Goal: Task Accomplishment & Management: Manage account settings

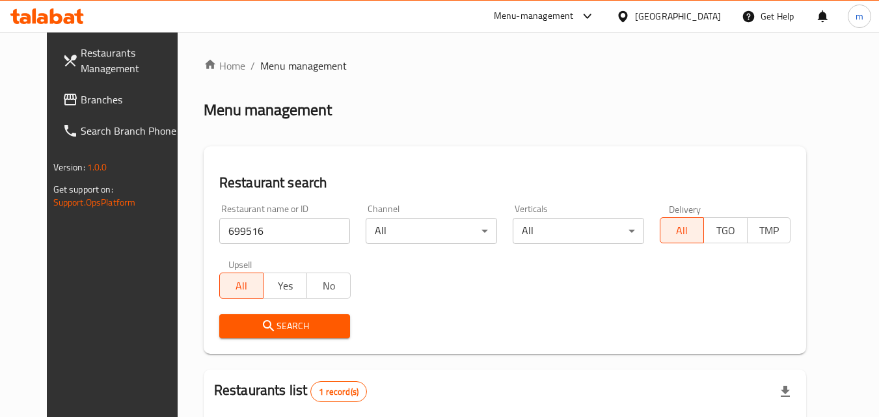
scroll to position [152, 0]
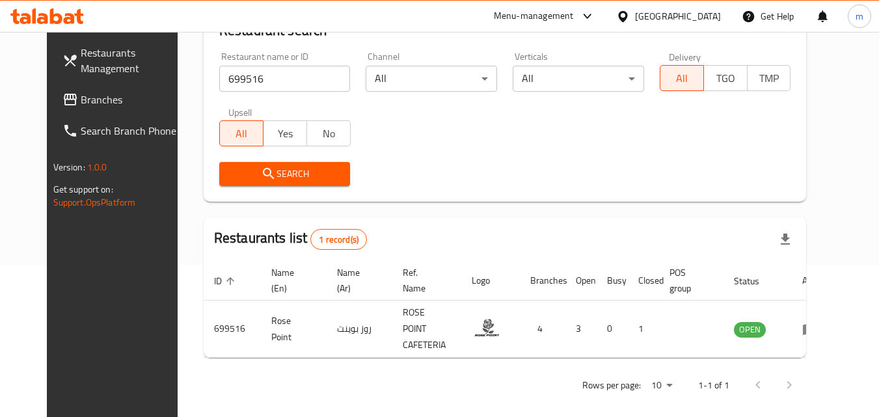
click at [643, 15] on div "[GEOGRAPHIC_DATA]" at bounding box center [678, 16] width 86 height 14
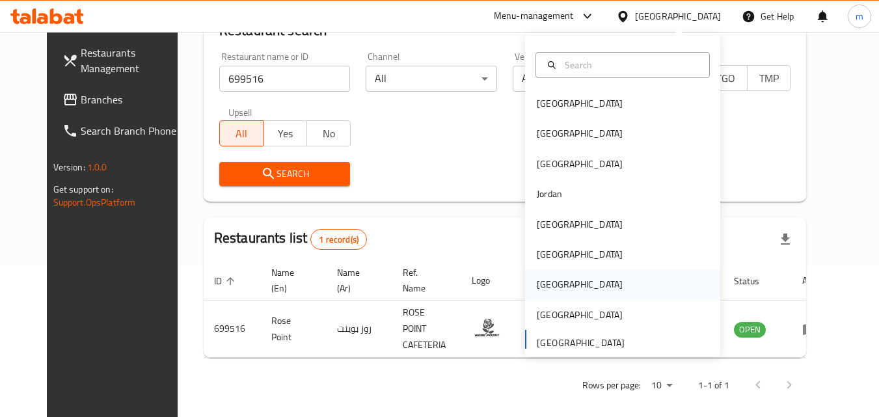
click at [567, 276] on div "[GEOGRAPHIC_DATA]" at bounding box center [622, 284] width 195 height 30
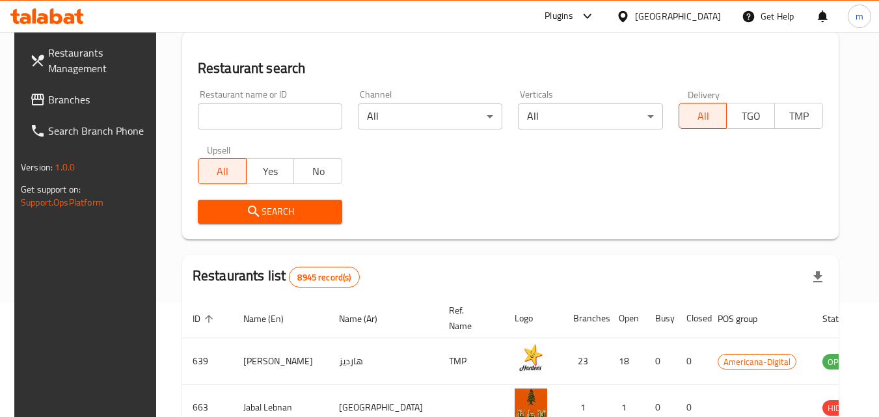
scroll to position [152, 0]
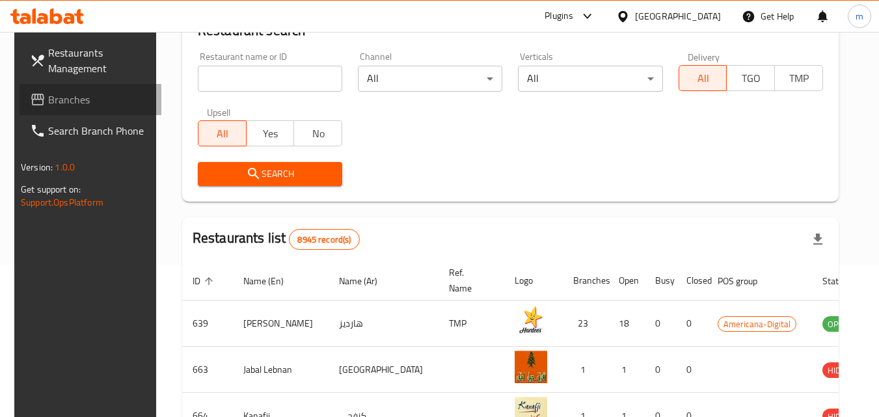
click at [80, 107] on link "Branches" at bounding box center [91, 99] width 142 height 31
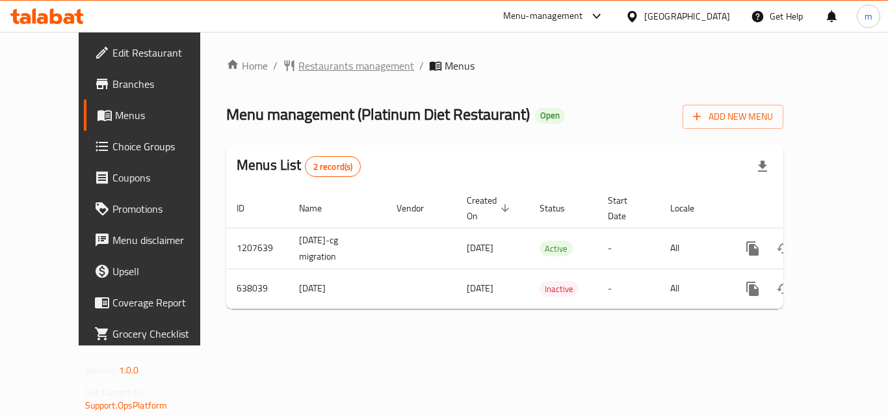
click at [310, 64] on span "Restaurants management" at bounding box center [357, 66] width 116 height 16
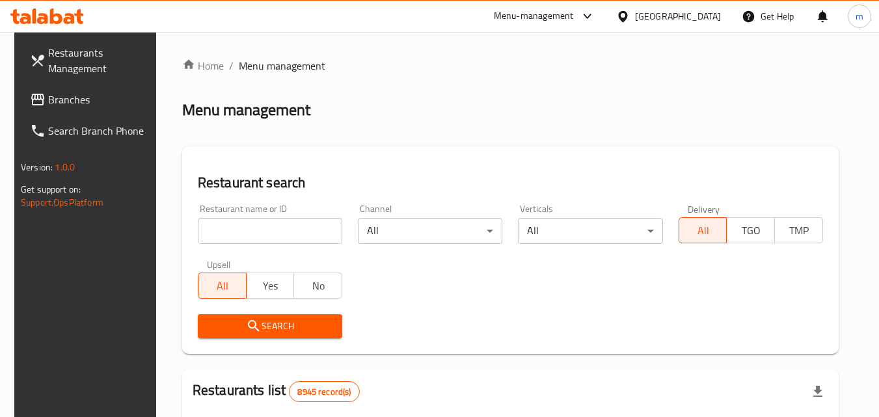
click at [231, 233] on input "search" at bounding box center [270, 231] width 144 height 26
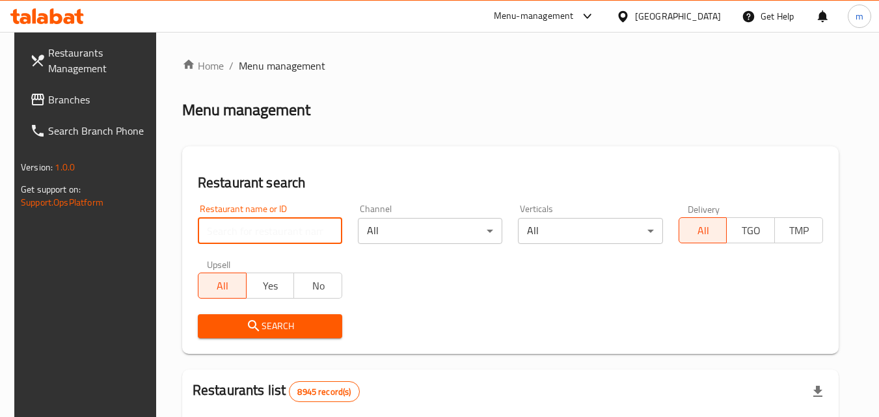
paste input "639972"
type input "639972"
click button "Search" at bounding box center [270, 326] width 144 height 24
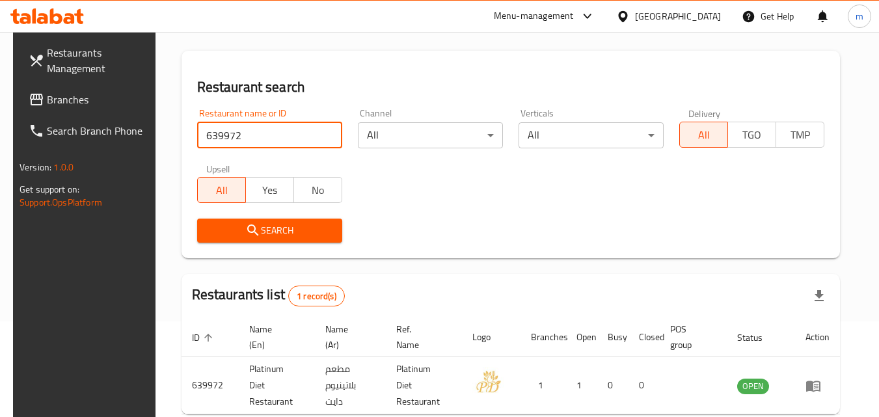
scroll to position [163, 0]
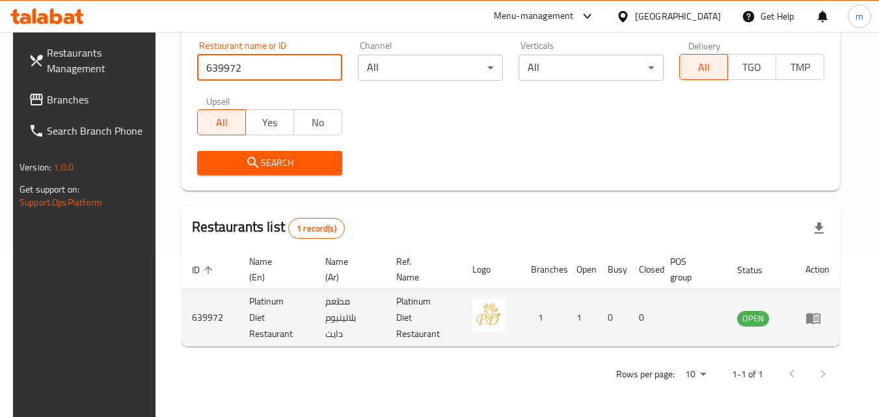
click at [821, 313] on icon "enhanced table" at bounding box center [813, 318] width 16 height 16
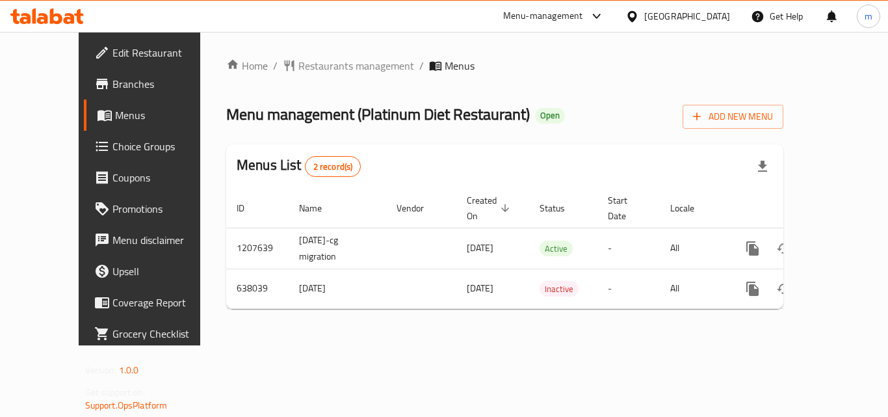
click at [113, 146] on span "Choice Groups" at bounding box center [165, 147] width 104 height 16
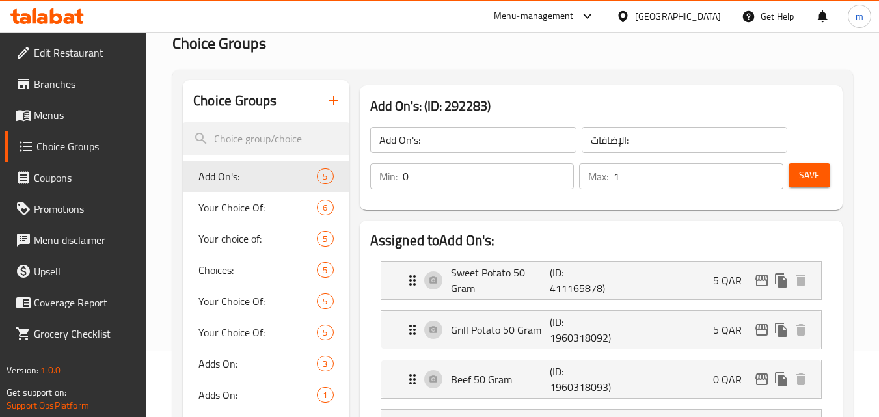
scroll to position [130, 0]
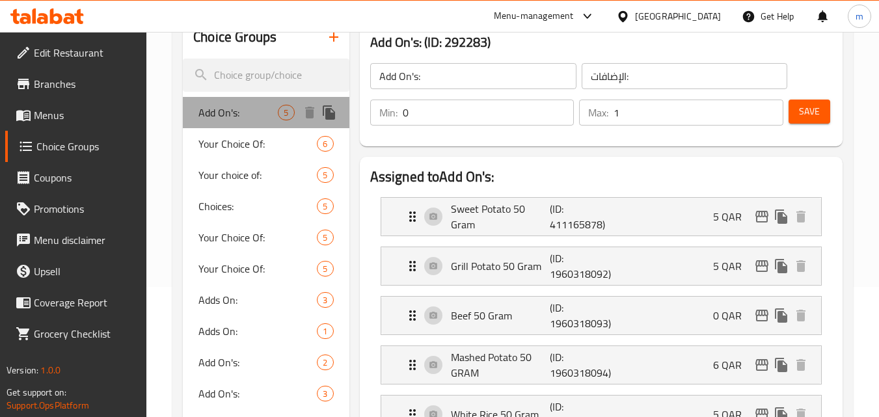
click at [227, 118] on span "Add On's:" at bounding box center [237, 113] width 79 height 16
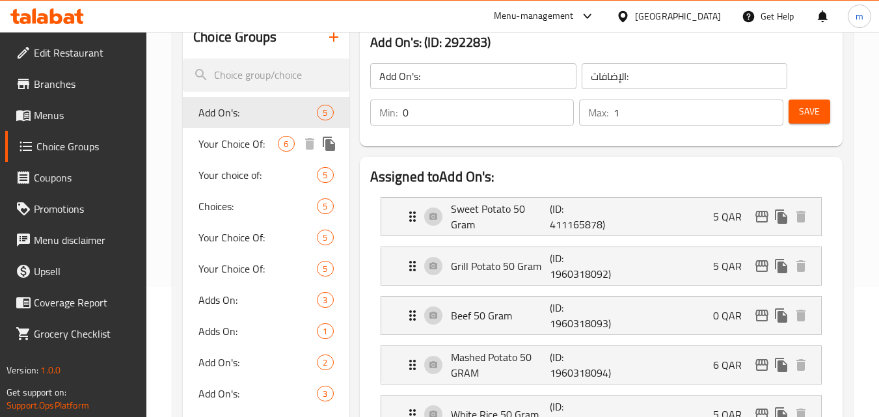
click at [230, 144] on span "Your Choice Of:" at bounding box center [237, 144] width 79 height 16
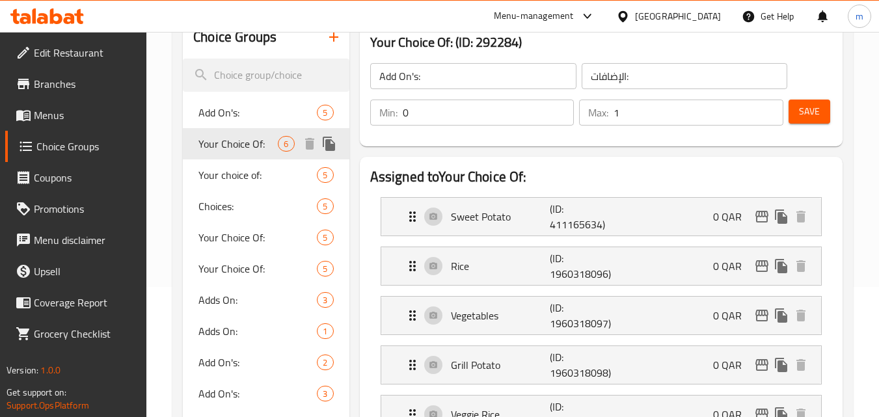
type input "Your Choice Of:"
type input "إختيارك من:"
type input "1"
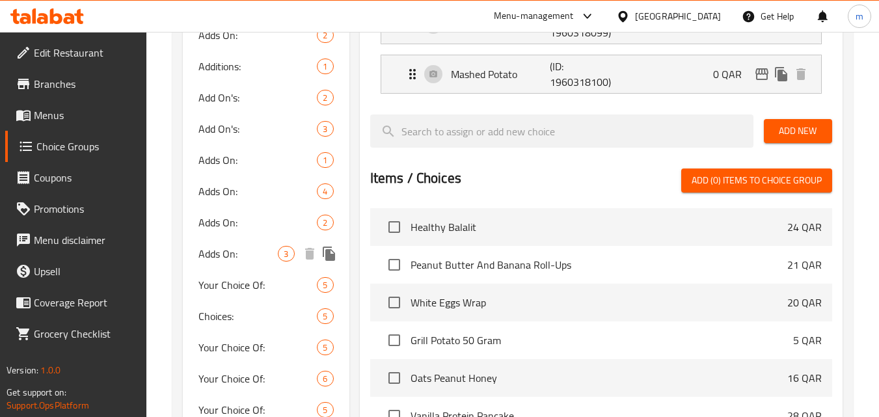
scroll to position [520, 0]
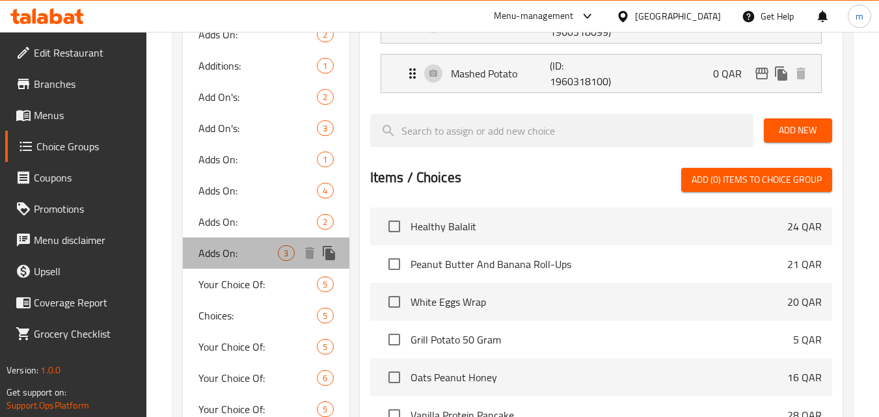
click at [240, 256] on span "Adds On:" at bounding box center [237, 253] width 79 height 16
type input "Adds On:"
type input "إضافات"
type input "0"
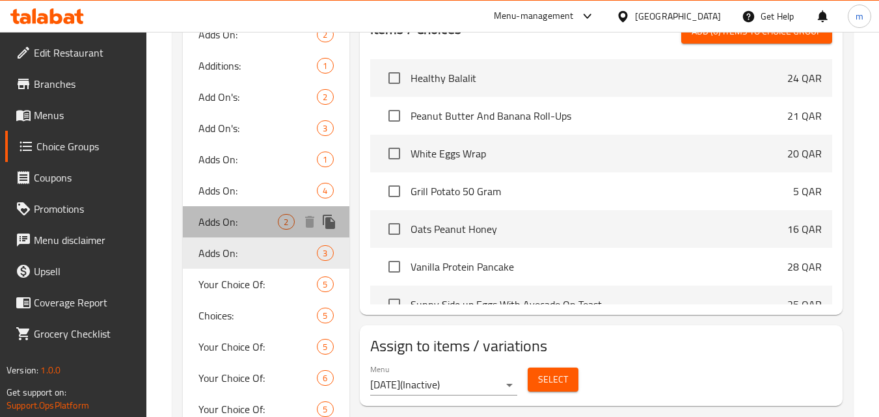
click at [233, 220] on span "Adds On:" at bounding box center [237, 222] width 79 height 16
type input "Adds On:"
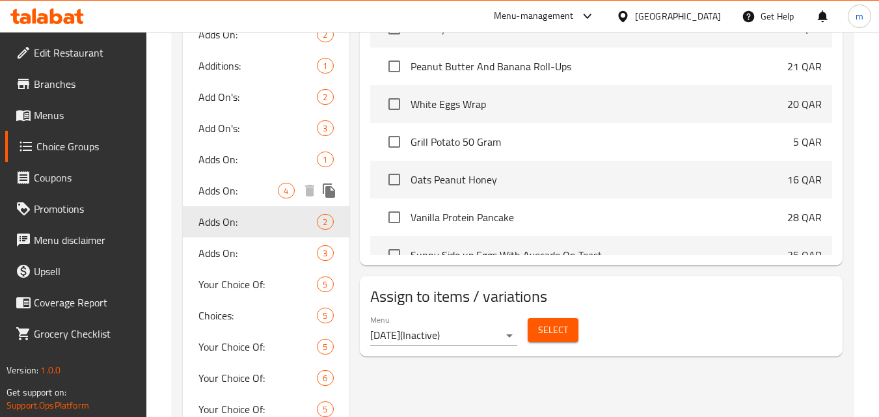
click at [241, 189] on span "Adds On:" at bounding box center [237, 191] width 79 height 16
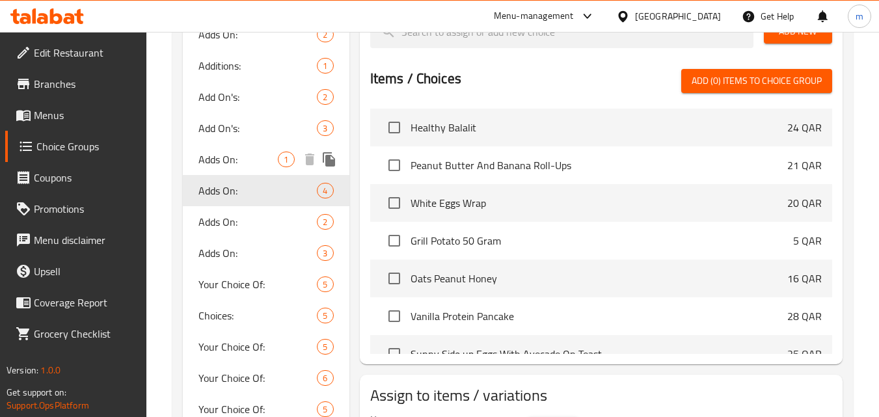
click at [241, 158] on span "Adds On:" at bounding box center [237, 160] width 79 height 16
type input "إضافات"
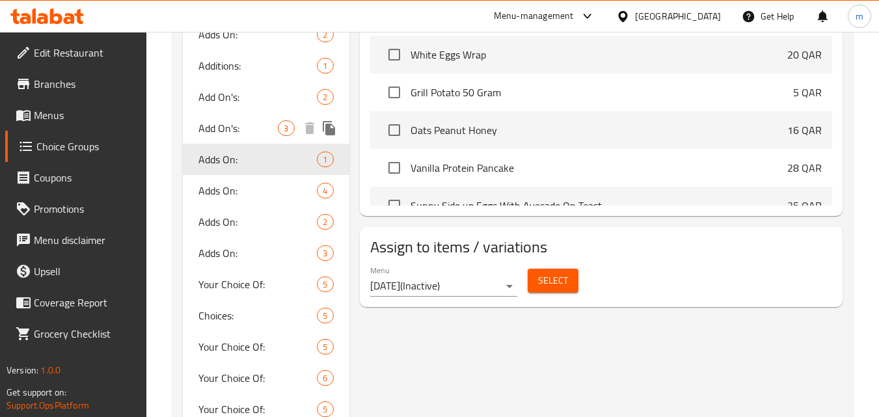
click at [241, 130] on span "Add On's:" at bounding box center [237, 128] width 79 height 16
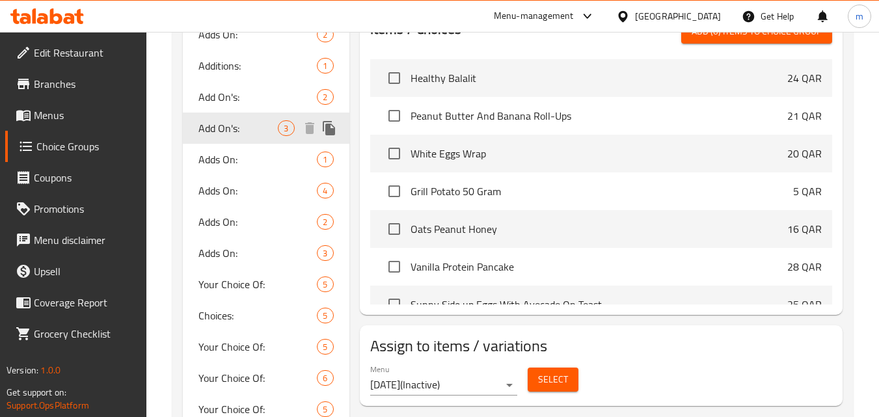
type input "Add On's:"
type input "الإضافات:"
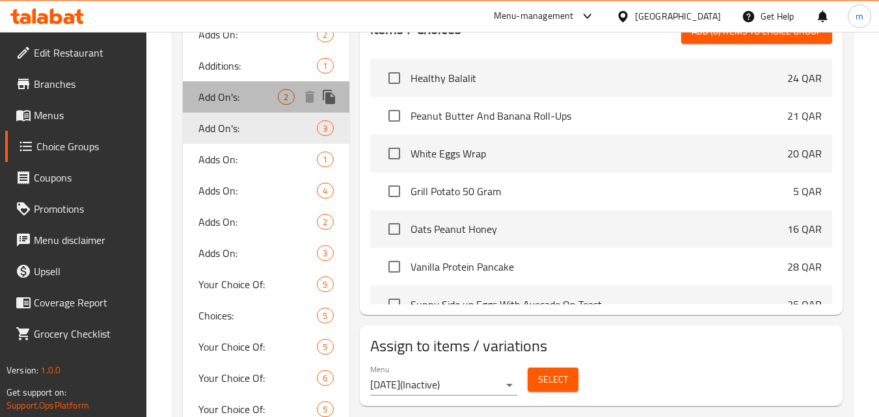
click at [237, 98] on span "Add On's:" at bounding box center [237, 97] width 79 height 16
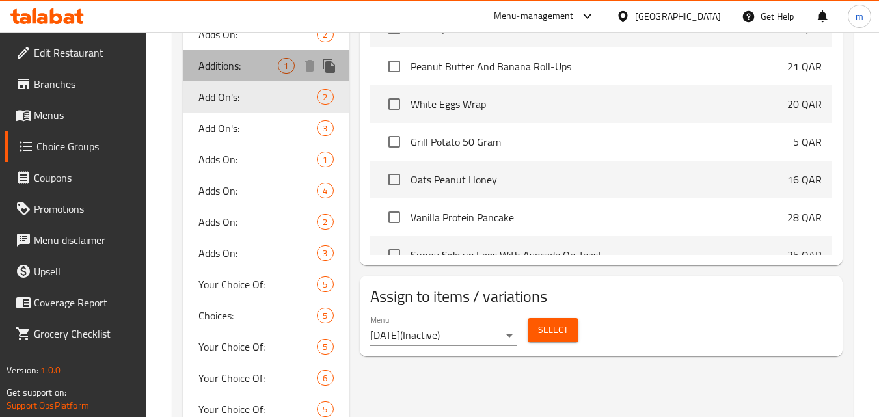
click at [239, 72] on span "Additions:" at bounding box center [237, 66] width 79 height 16
type input "Additions:"
type input "إضافات"
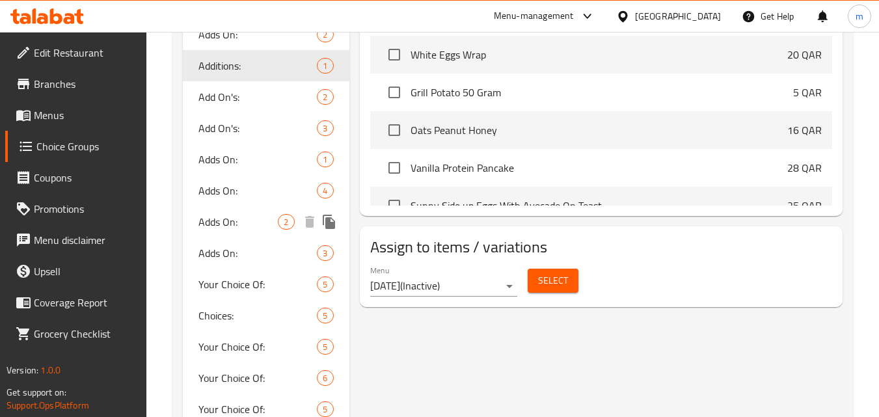
click at [229, 230] on span "Adds On:" at bounding box center [237, 222] width 79 height 16
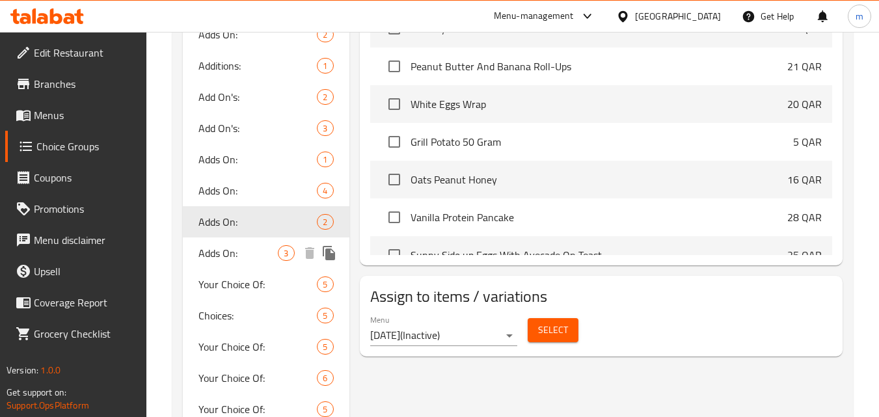
click at [236, 259] on span "Adds On:" at bounding box center [237, 253] width 79 height 16
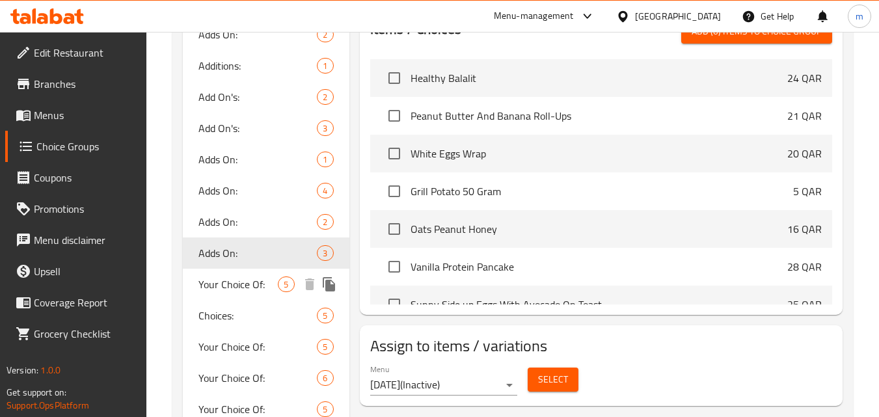
click at [231, 276] on span "Your Choice Of:" at bounding box center [237, 284] width 79 height 16
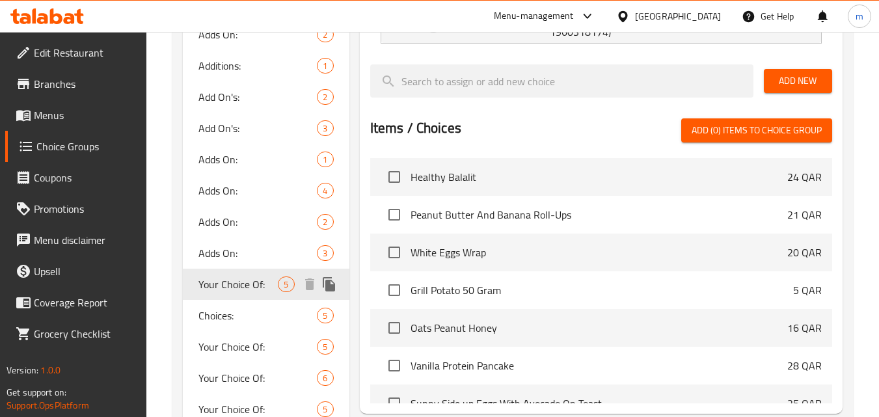
type input "Your Choice Of:"
type input "إختيارك من:"
type input "1"
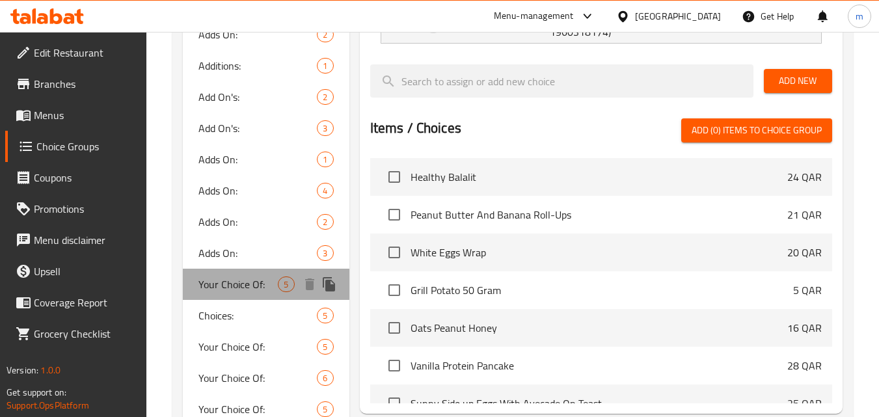
click at [226, 291] on span "Your Choice Of:" at bounding box center [237, 284] width 79 height 16
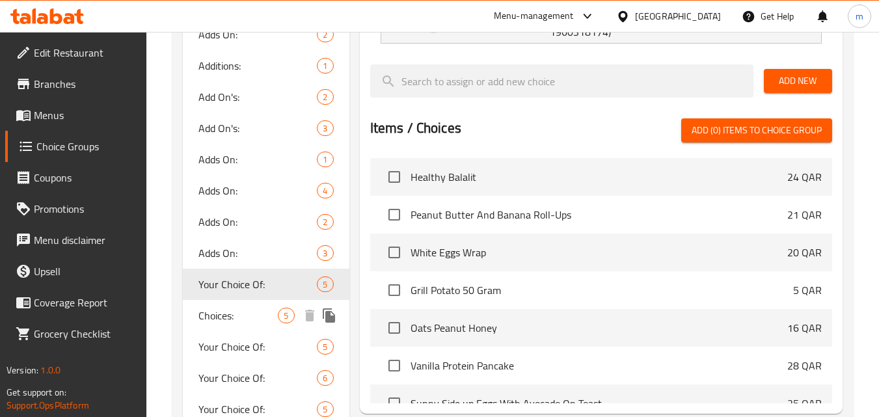
click at [225, 302] on div "Choices: 5" at bounding box center [266, 315] width 166 height 31
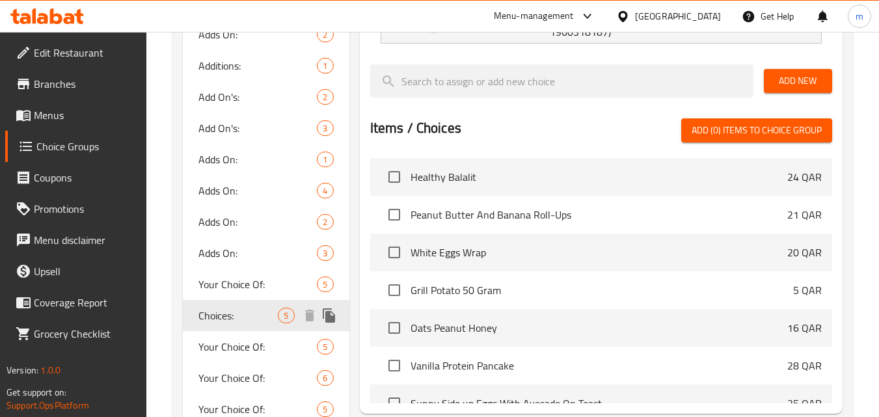
type input "Choices:"
type input "أختيارات:"
click at [223, 326] on div "Choices: 5" at bounding box center [266, 315] width 166 height 31
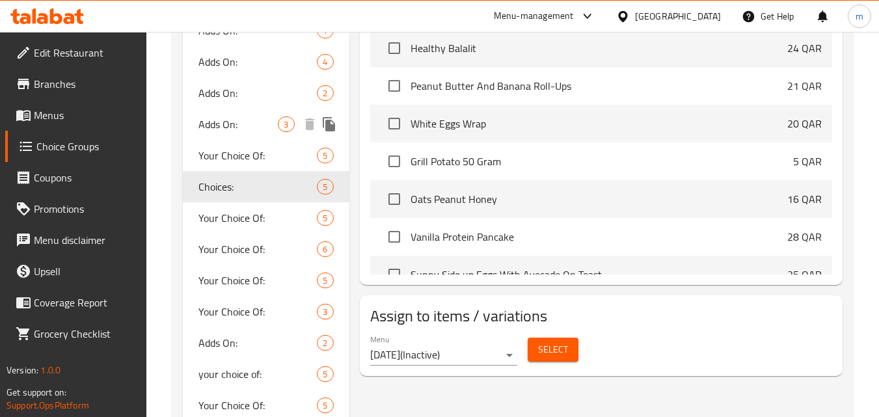
scroll to position [715, 0]
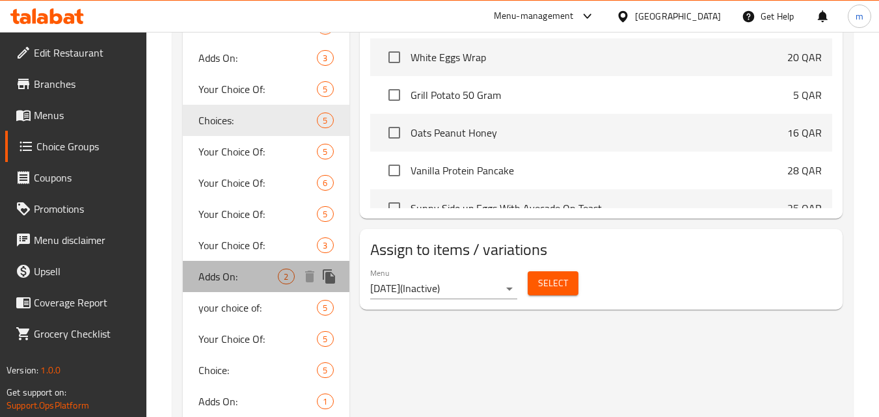
click at [222, 282] on span "Adds On:" at bounding box center [237, 277] width 79 height 16
type input "Adds On:"
type input "إضافات:"
type input "0"
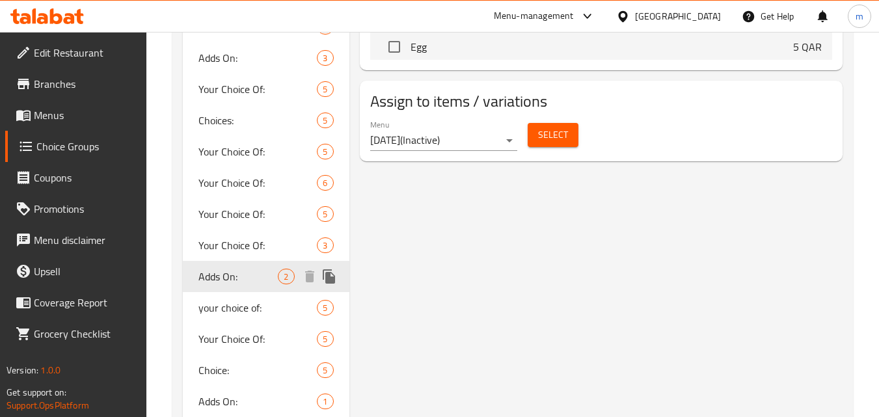
click at [243, 281] on span "Adds On:" at bounding box center [237, 277] width 79 height 16
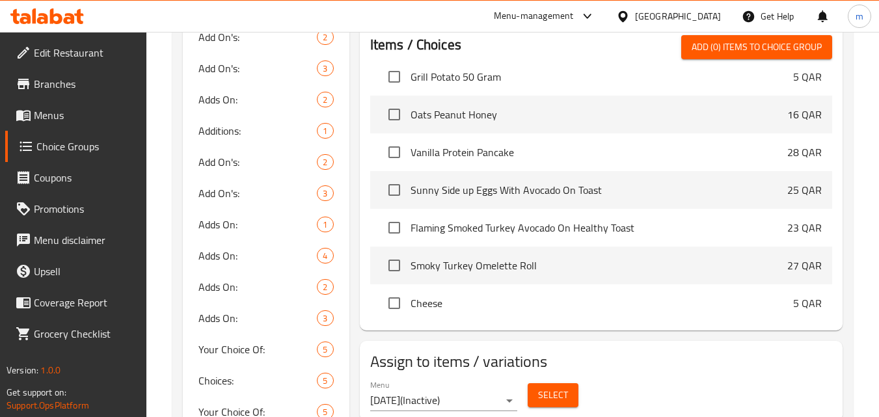
scroll to position [0, 0]
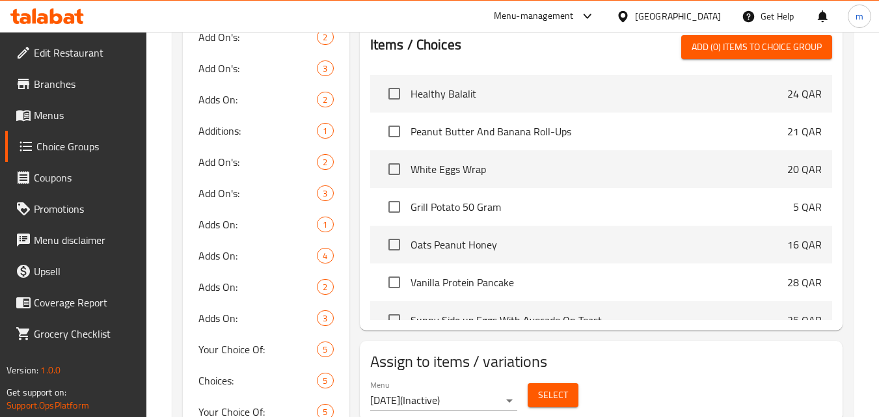
click at [699, 14] on div "Qatar" at bounding box center [678, 16] width 86 height 14
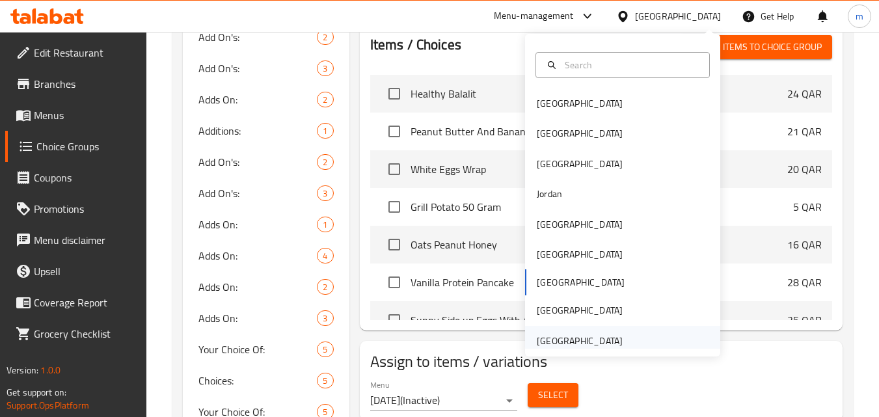
click at [580, 339] on div "[GEOGRAPHIC_DATA]" at bounding box center [580, 341] width 86 height 14
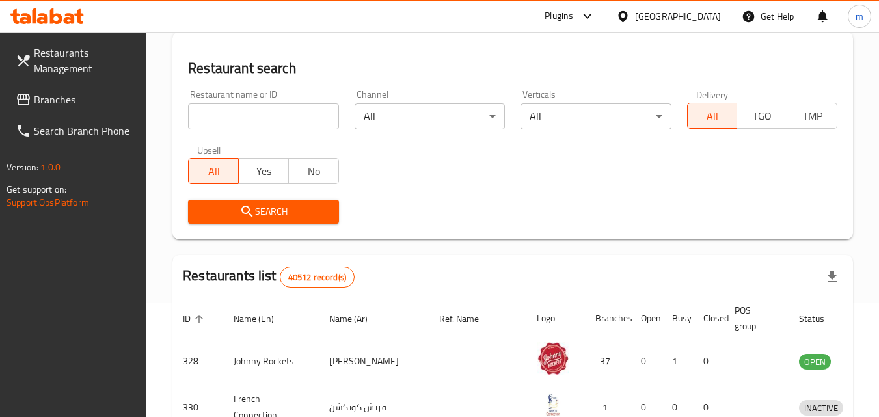
scroll to position [455, 0]
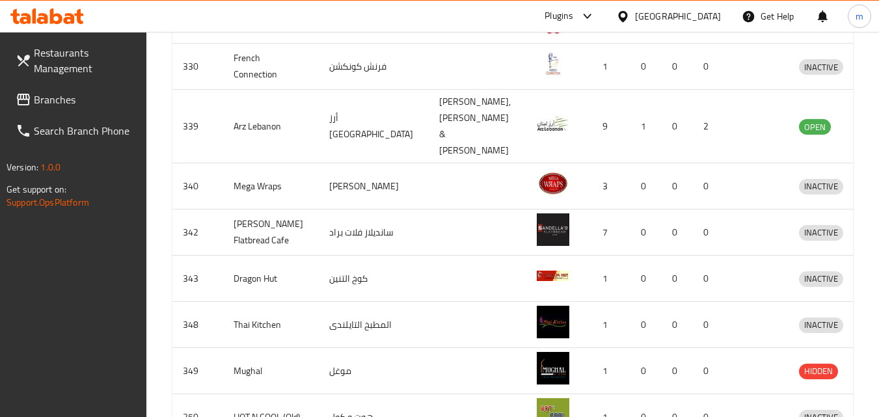
click at [63, 110] on link "Branches" at bounding box center [76, 99] width 142 height 31
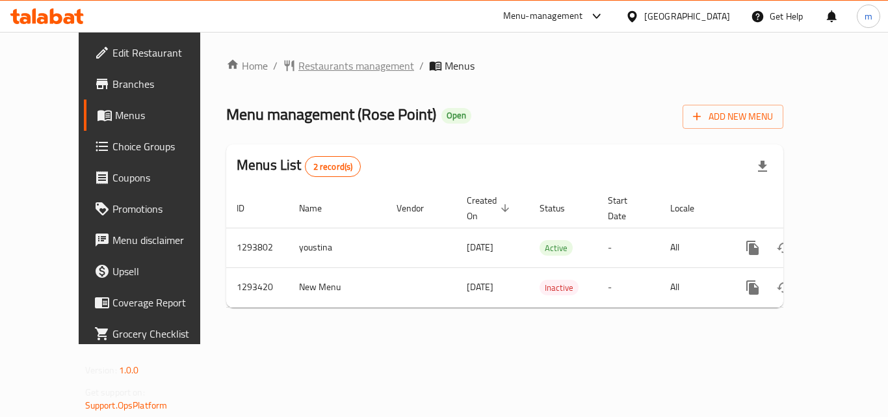
click at [320, 72] on span "Restaurants management" at bounding box center [357, 66] width 116 height 16
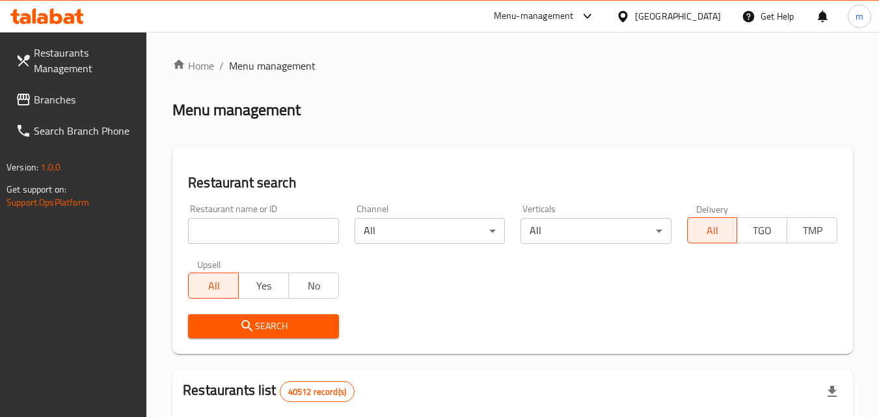
click at [248, 230] on div at bounding box center [439, 208] width 879 height 417
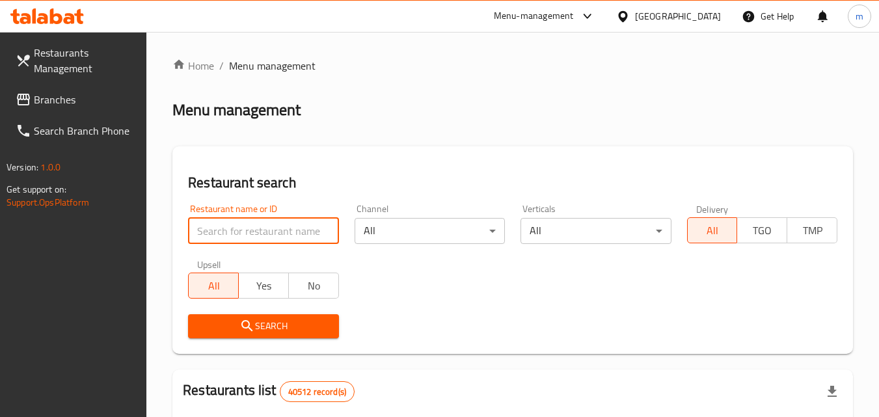
click at [248, 230] on input "search" at bounding box center [263, 231] width 150 height 26
paste input "699516"
type input "699516"
click button "Search" at bounding box center [263, 326] width 150 height 24
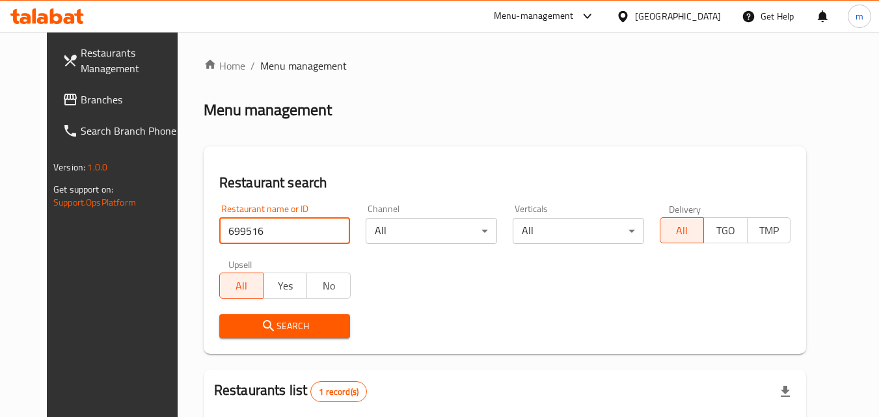
scroll to position [152, 0]
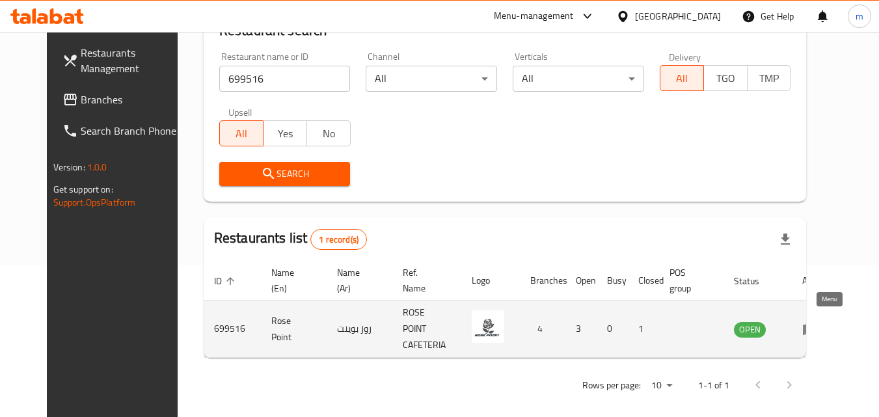
click at [818, 321] on icon "enhanced table" at bounding box center [810, 329] width 16 height 16
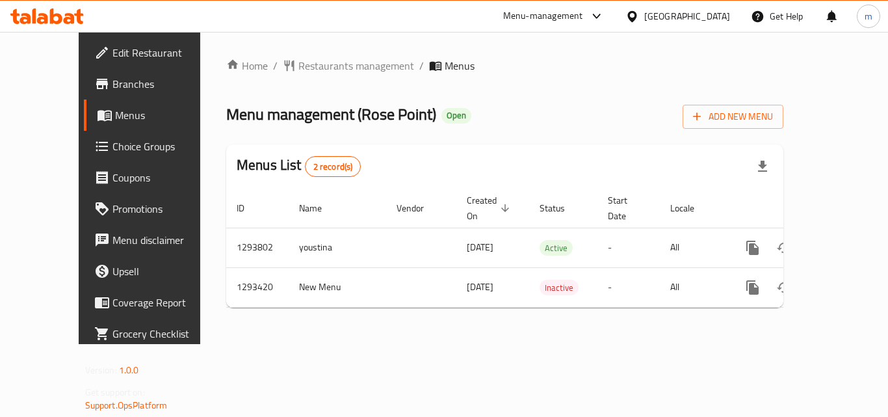
click at [113, 140] on span "Choice Groups" at bounding box center [165, 147] width 104 height 16
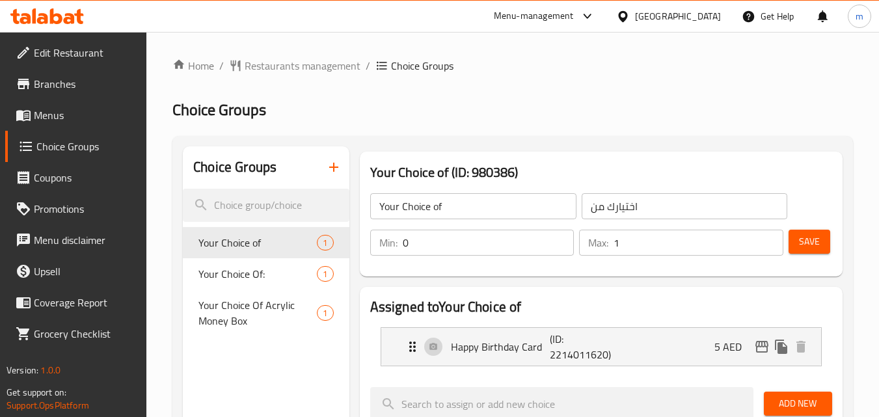
click at [258, 239] on span "Your Choice of" at bounding box center [257, 243] width 118 height 16
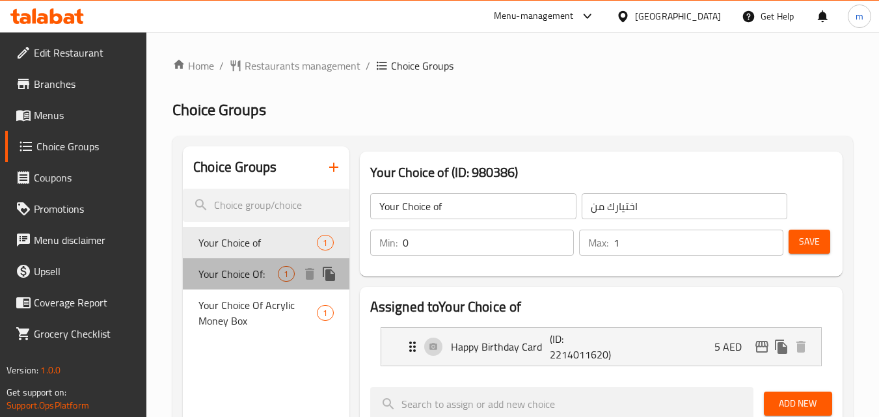
click at [248, 271] on span "Your Choice Of:" at bounding box center [237, 274] width 79 height 16
type input "Your Choice Of:"
type input "إختيارك من:"
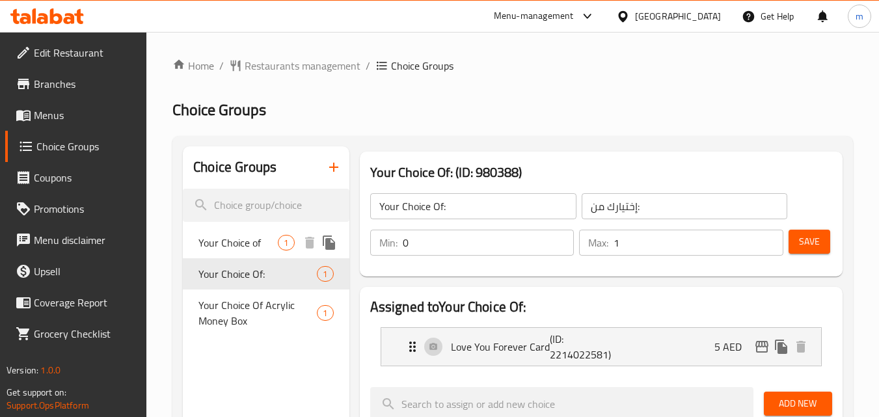
click at [258, 241] on span "Your Choice of" at bounding box center [237, 243] width 79 height 16
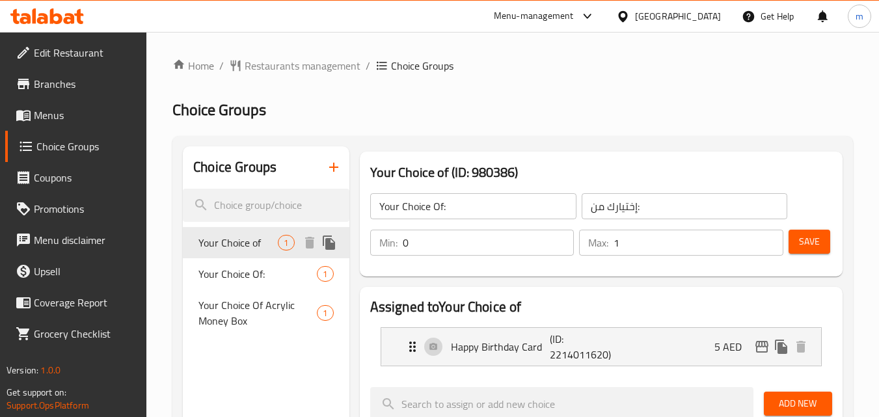
type input "Your Choice of"
type input "اختيارك من"
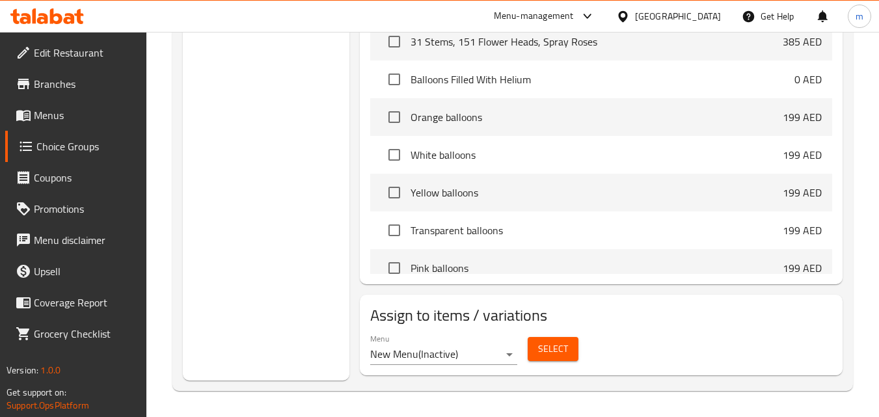
scroll to position [3453, 0]
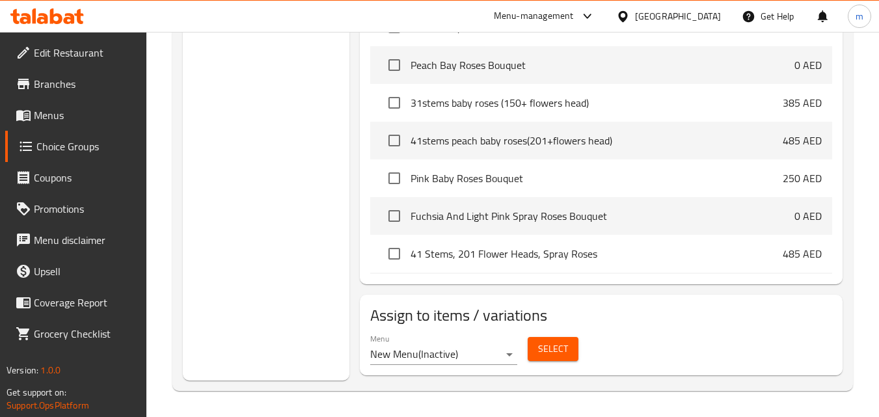
click at [37, 115] on span "Menus" at bounding box center [85, 115] width 103 height 16
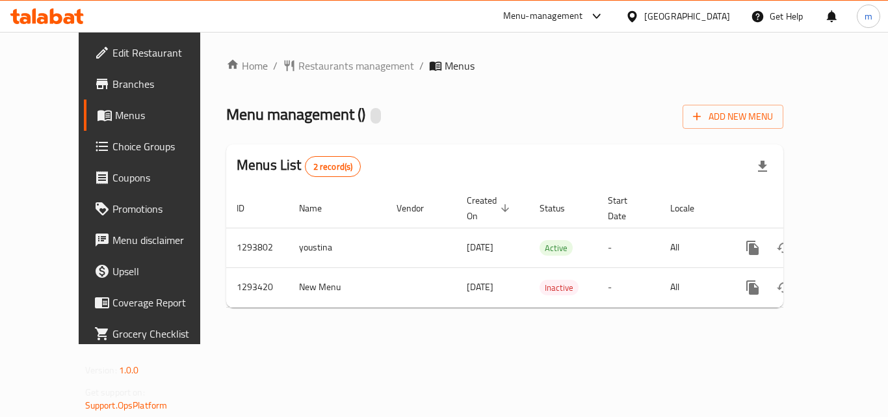
click at [113, 76] on span "Branches" at bounding box center [165, 84] width 104 height 16
click at [113, 87] on span "Branches" at bounding box center [165, 84] width 104 height 16
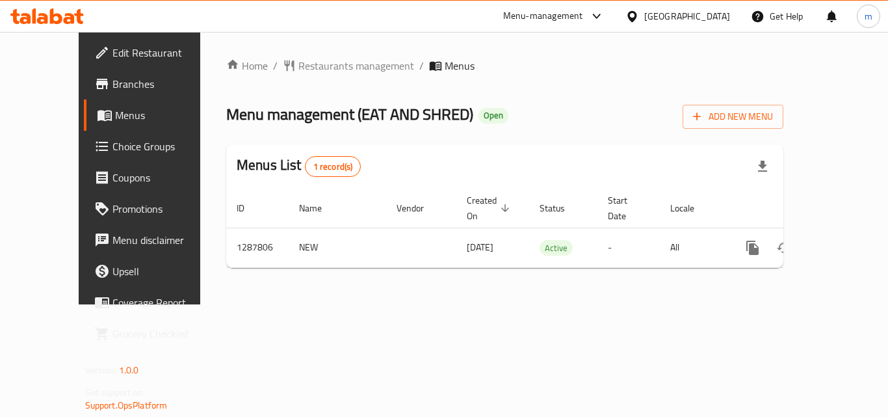
click at [326, 77] on div "Home / Restaurants management / Menus Menu management ( EAT AND SHRED ) Open Ad…" at bounding box center [504, 168] width 557 height 220
click at [326, 64] on span "Restaurants management" at bounding box center [357, 66] width 116 height 16
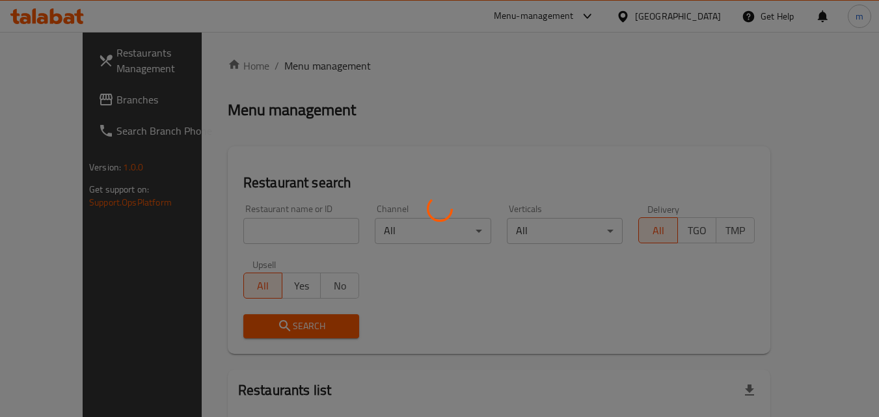
click at [237, 229] on div at bounding box center [439, 208] width 879 height 417
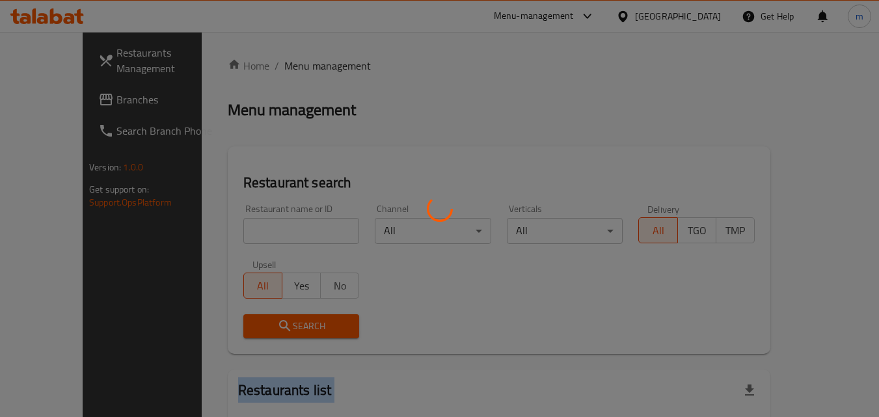
click at [237, 229] on div at bounding box center [439, 208] width 879 height 417
click at [243, 225] on div at bounding box center [439, 208] width 879 height 417
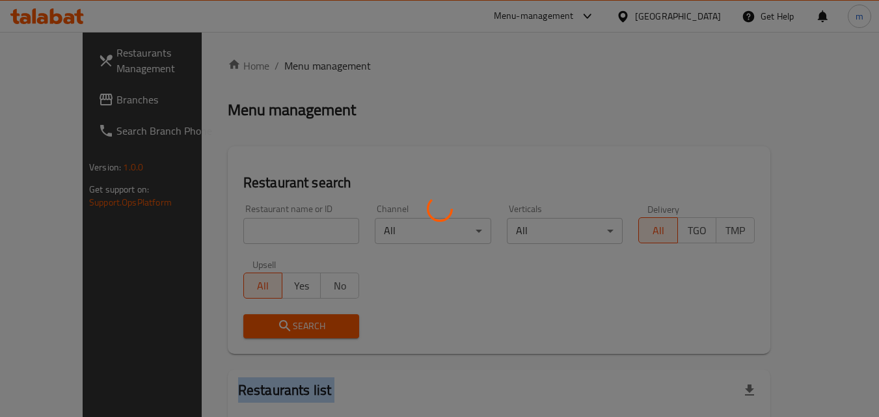
click at [243, 225] on div at bounding box center [439, 208] width 879 height 417
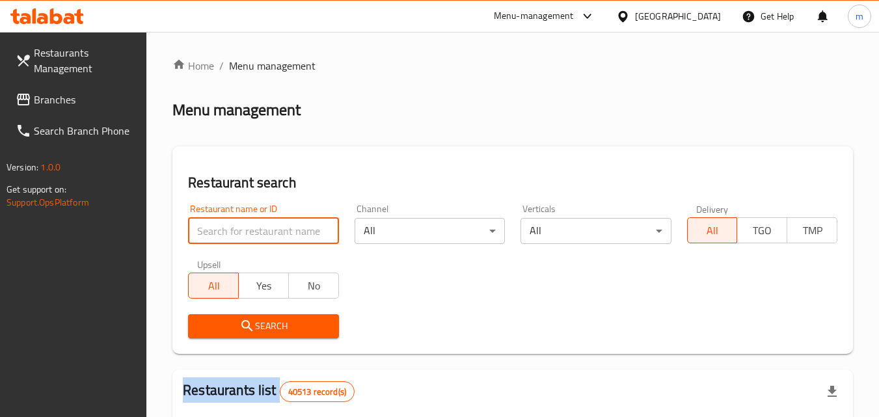
click at [243, 225] on input "search" at bounding box center [263, 231] width 150 height 26
paste input "696858"
type input "696858"
click button "Search" at bounding box center [263, 326] width 150 height 24
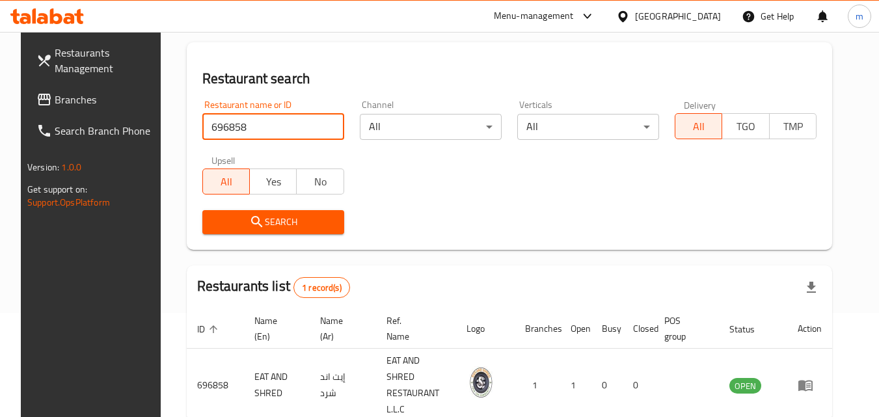
scroll to position [152, 0]
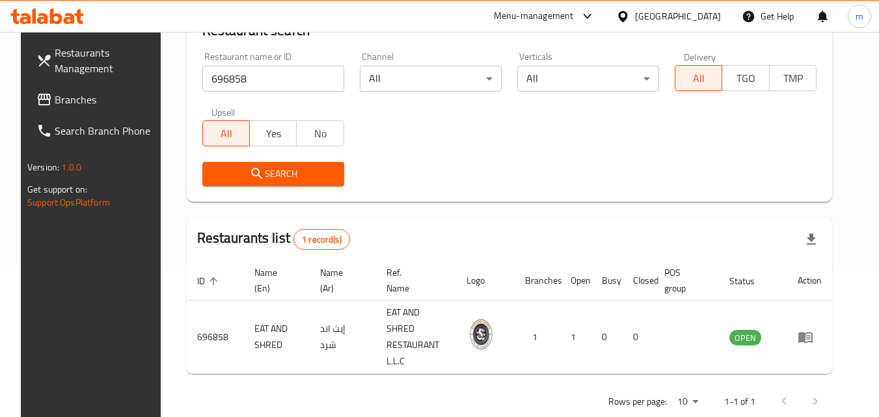
click at [645, 14] on div "[GEOGRAPHIC_DATA]" at bounding box center [678, 16] width 86 height 14
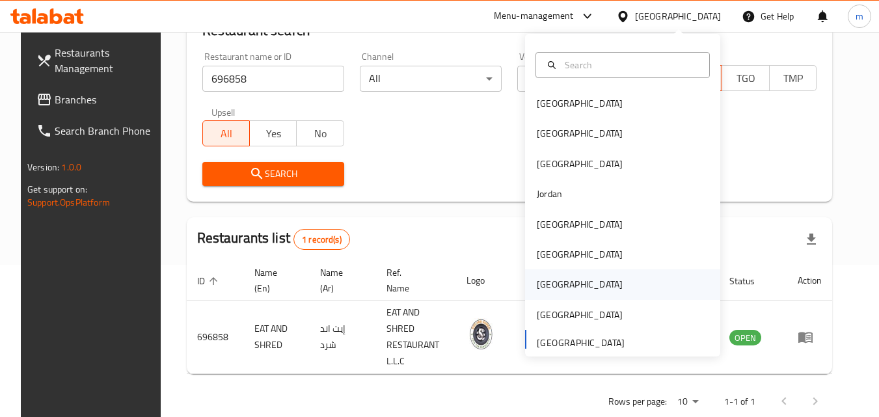
click at [546, 279] on div "Qatar" at bounding box center [580, 284] width 86 height 14
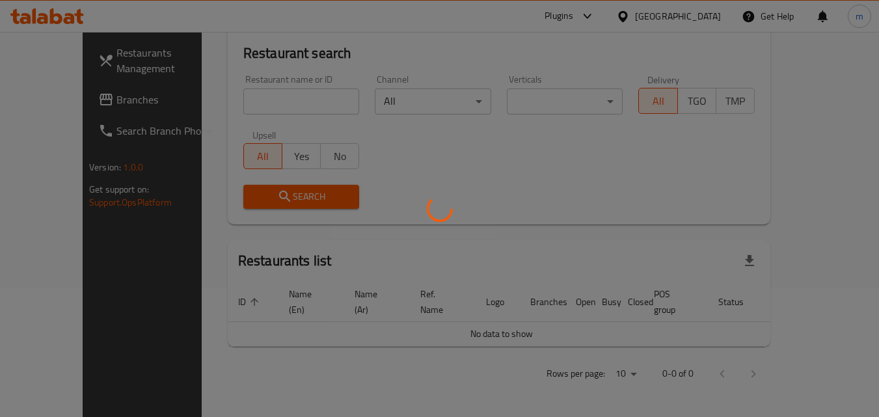
scroll to position [114, 0]
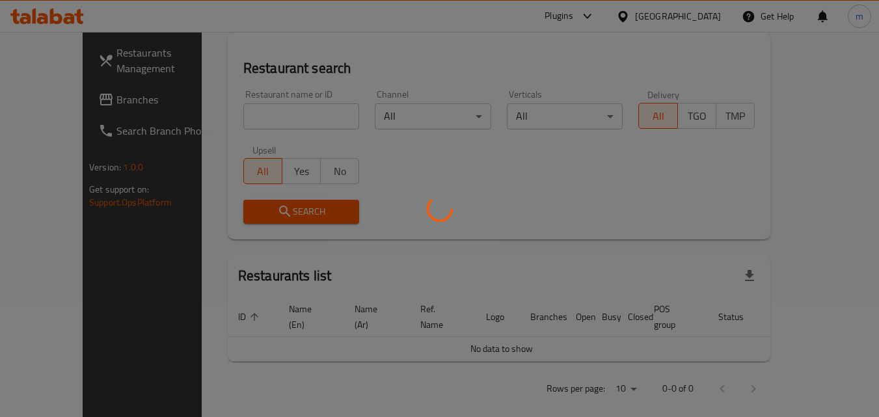
click at [55, 96] on div at bounding box center [439, 208] width 879 height 417
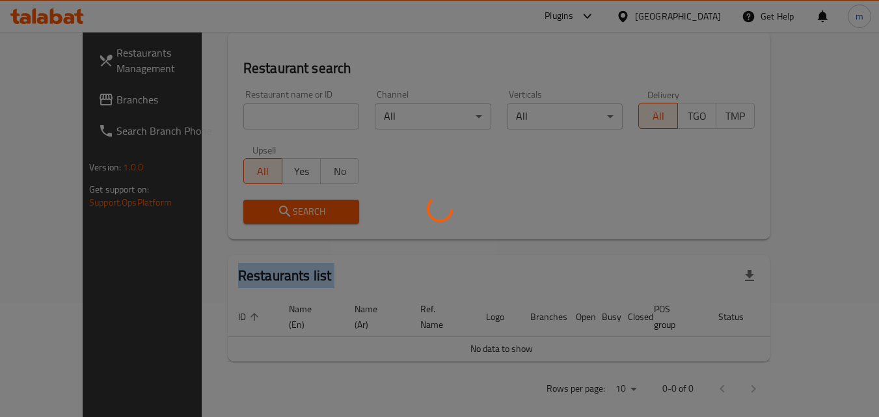
scroll to position [152, 0]
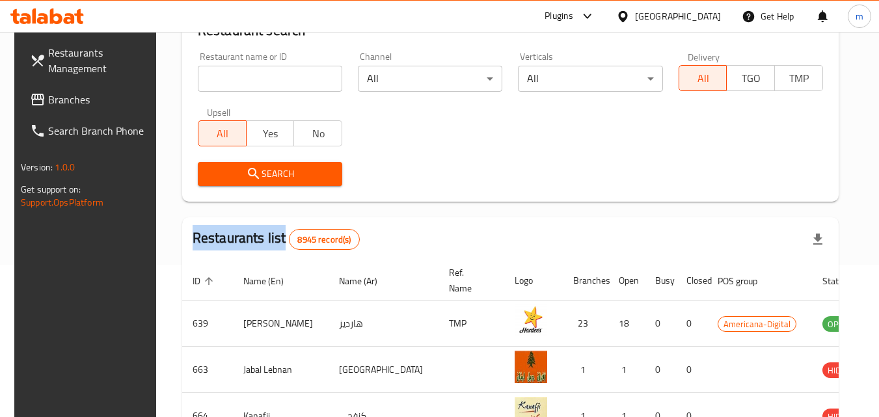
click at [55, 96] on div at bounding box center [439, 208] width 879 height 417
click at [55, 96] on span "Branches" at bounding box center [99, 100] width 103 height 16
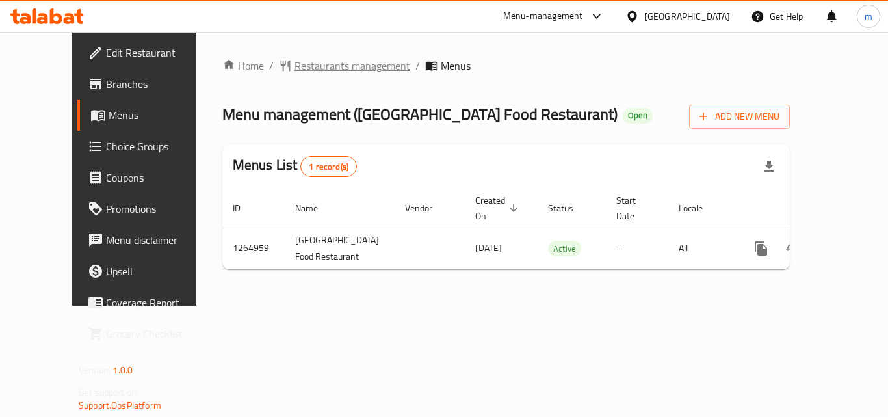
click at [302, 63] on span "Restaurants management" at bounding box center [353, 66] width 116 height 16
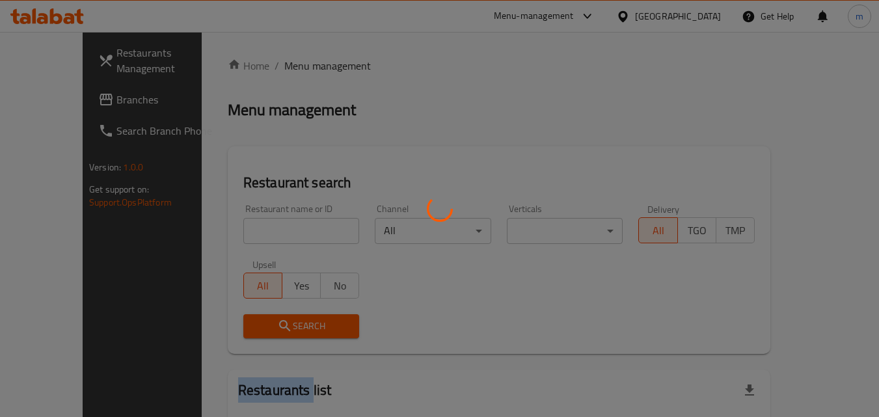
click at [302, 63] on div at bounding box center [439, 208] width 879 height 417
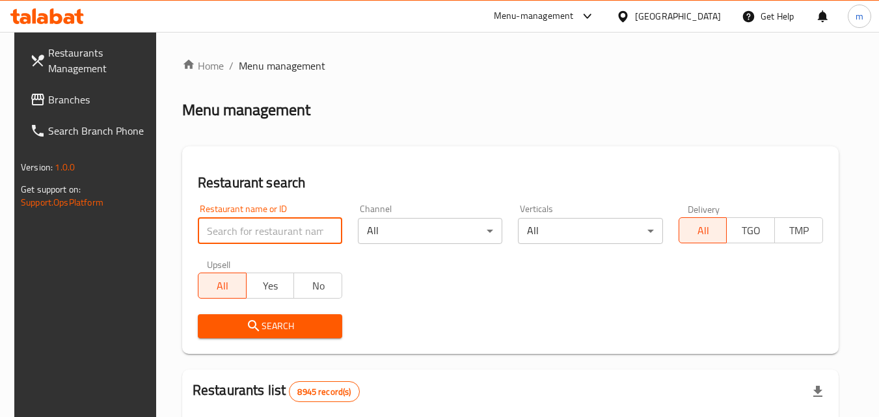
click at [241, 225] on input "search" at bounding box center [270, 231] width 144 height 26
paste input "686546"
type input "686546"
click button "Search" at bounding box center [270, 326] width 144 height 24
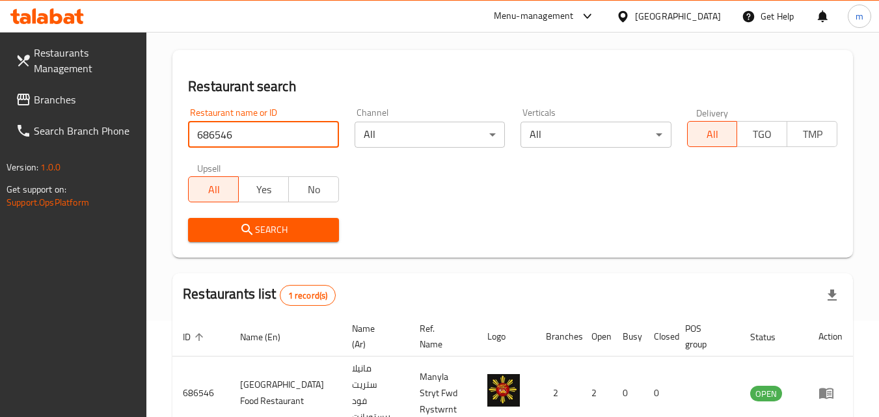
scroll to position [163, 0]
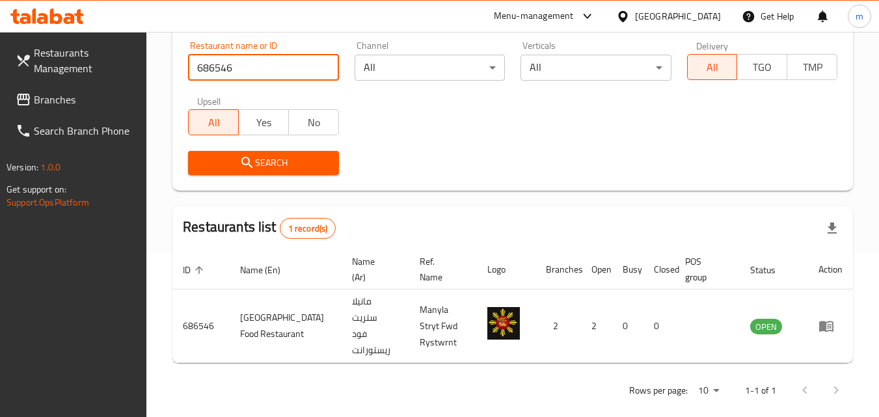
click at [698, 9] on div "Qatar" at bounding box center [678, 16] width 86 height 14
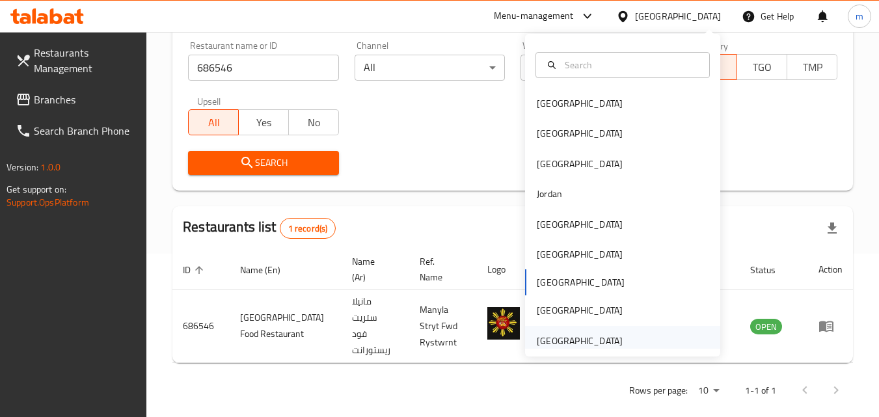
click at [587, 339] on div "[GEOGRAPHIC_DATA]" at bounding box center [580, 341] width 86 height 14
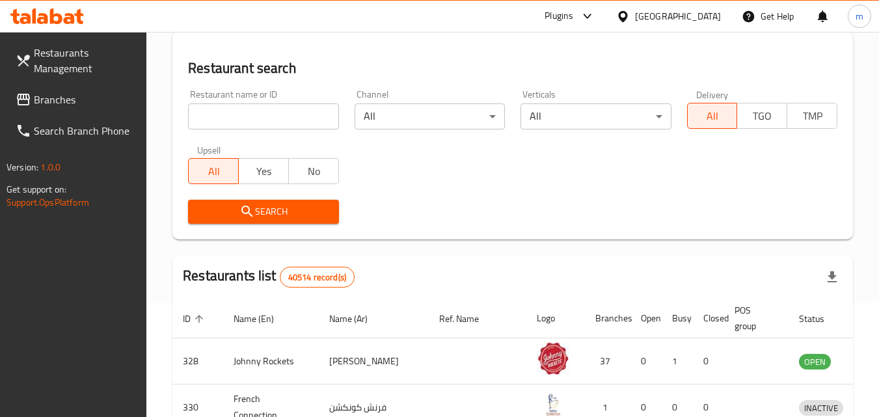
scroll to position [163, 0]
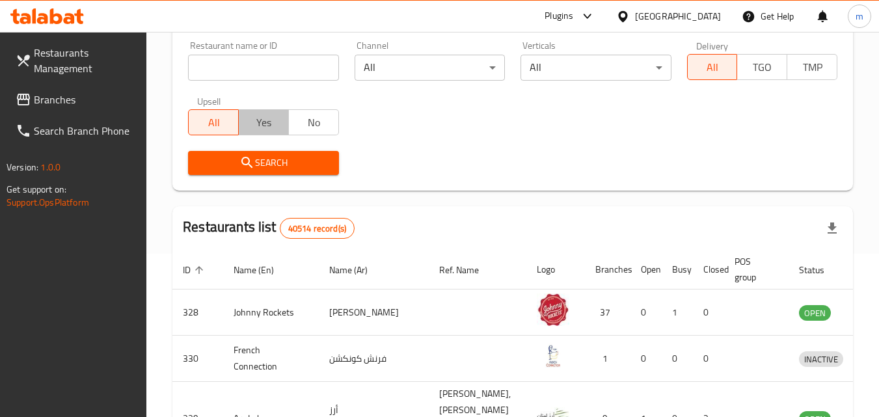
click at [252, 115] on span "Yes" at bounding box center [264, 122] width 40 height 19
click at [253, 65] on input "search" at bounding box center [263, 68] width 150 height 26
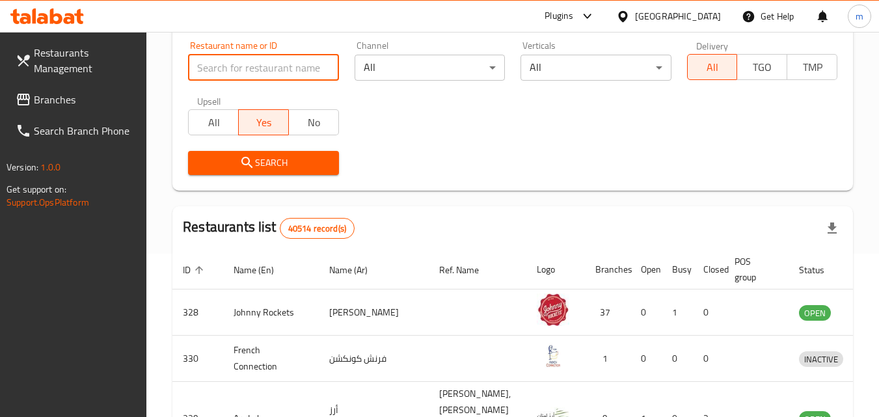
paste input "771490"
type input "771490"
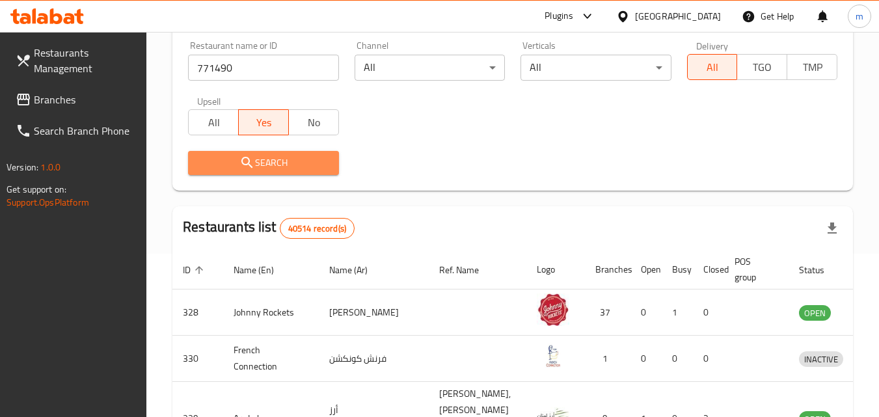
click at [281, 168] on span "Search" at bounding box center [262, 163] width 129 height 16
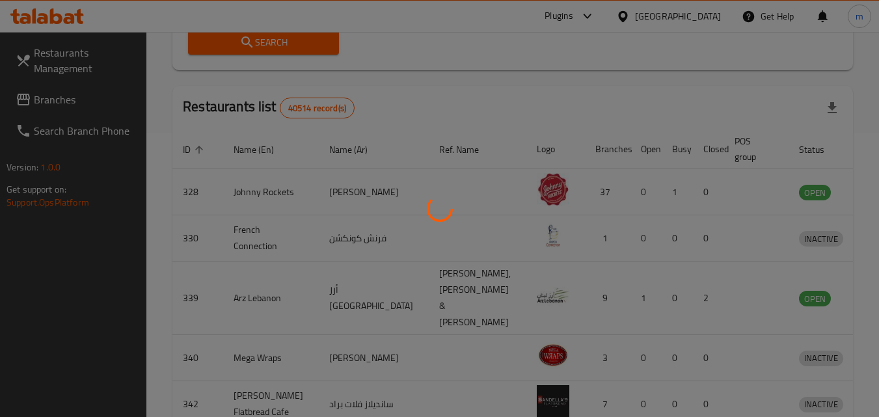
scroll to position [114, 0]
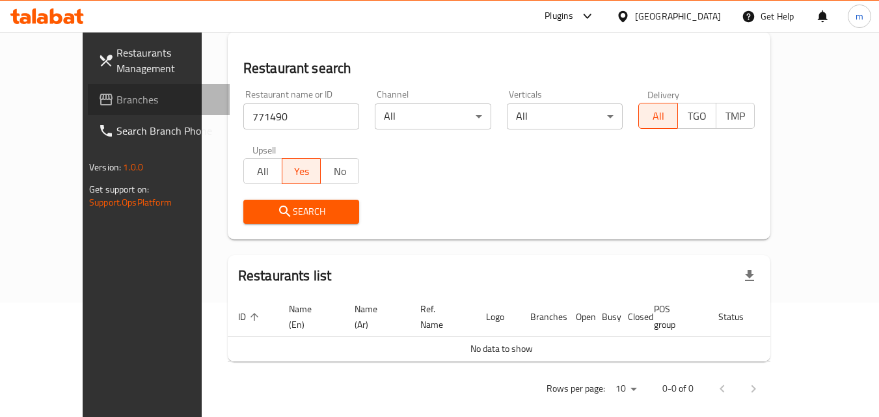
click at [116, 96] on span "Branches" at bounding box center [167, 100] width 103 height 16
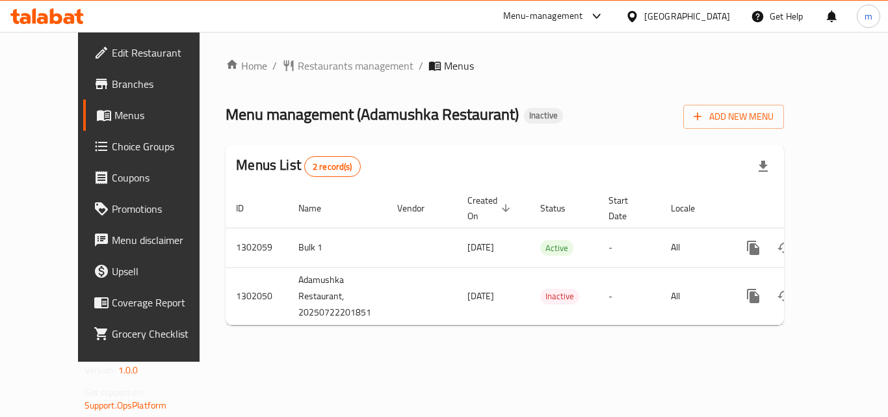
click at [280, 51] on div "Home / Restaurants management / Menus Menu management ( Adamushka Restaurant ) …" at bounding box center [505, 197] width 611 height 330
click at [298, 60] on span "Restaurants management" at bounding box center [356, 66] width 116 height 16
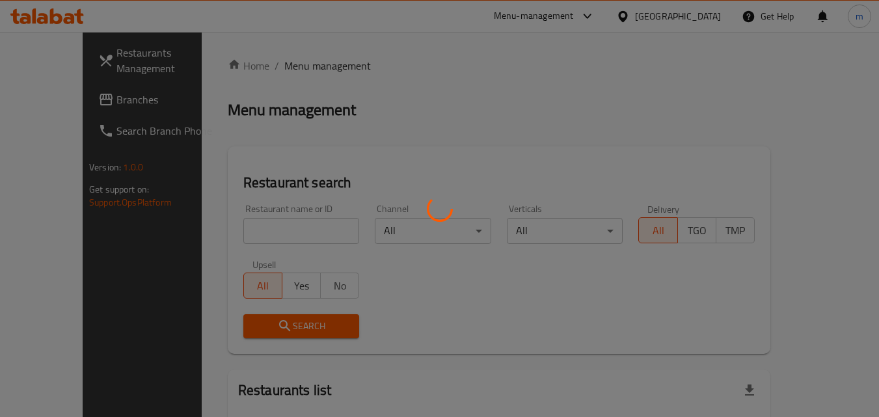
click at [252, 233] on div at bounding box center [439, 208] width 879 height 417
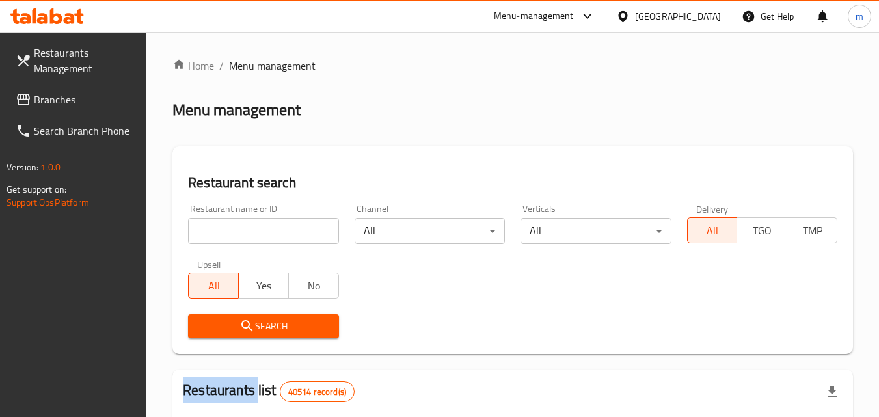
click at [252, 233] on div at bounding box center [439, 208] width 879 height 417
click at [252, 233] on input "search" at bounding box center [263, 231] width 150 height 26
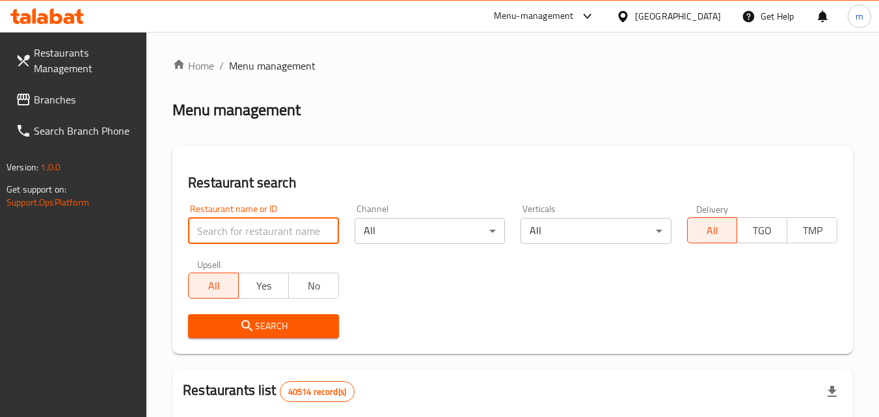
click at [252, 233] on input "search" at bounding box center [263, 231] width 150 height 26
paste input "702276"
type input "702276"
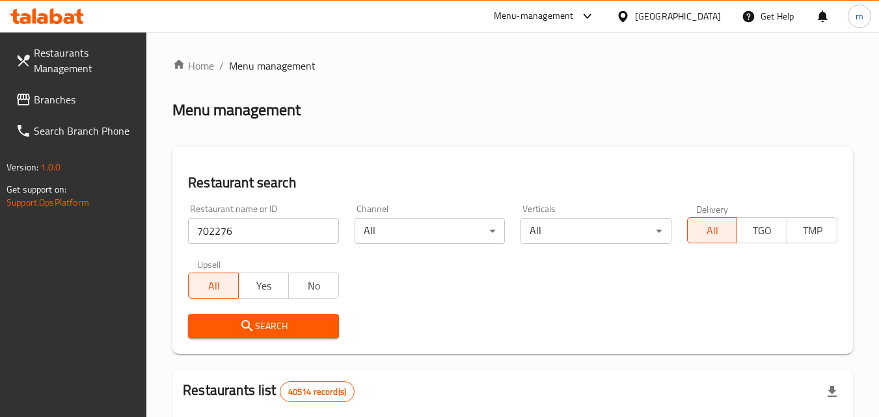
click at [271, 315] on button "Search" at bounding box center [263, 326] width 150 height 24
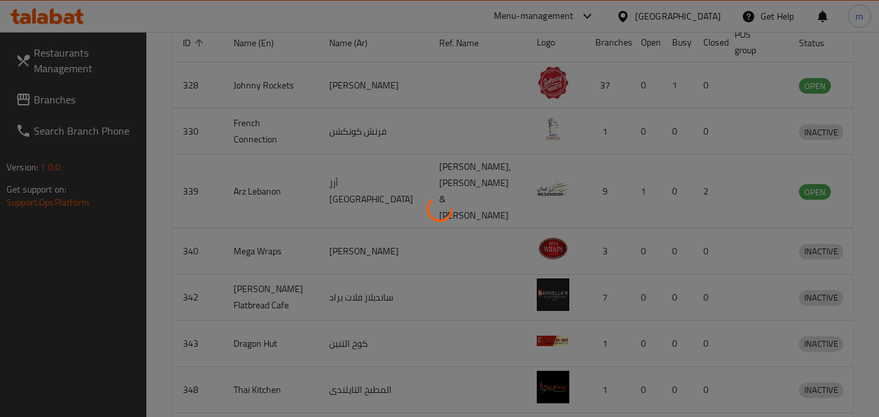
scroll to position [163, 0]
